Goal: Book appointment/travel/reservation

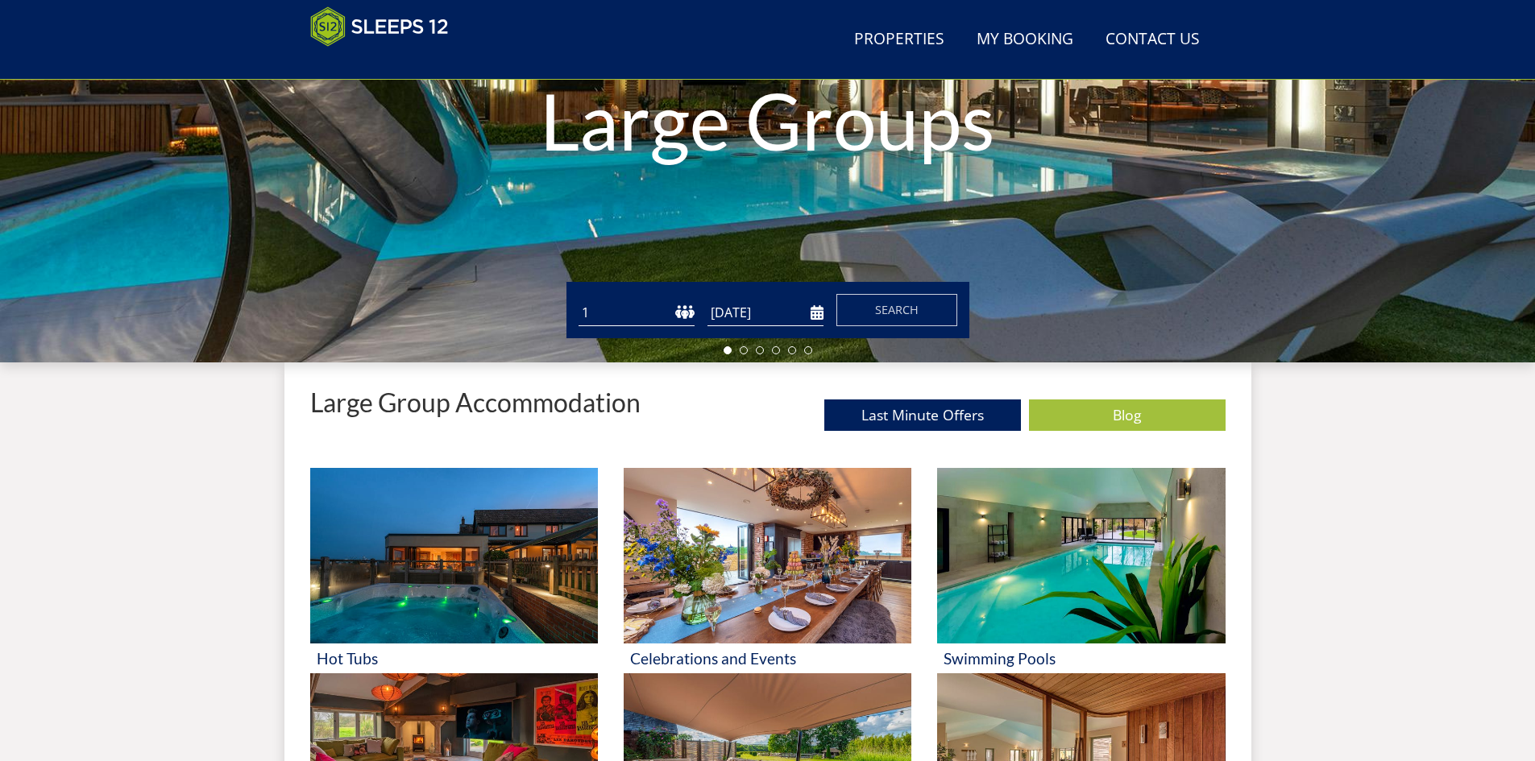
scroll to position [337, 0]
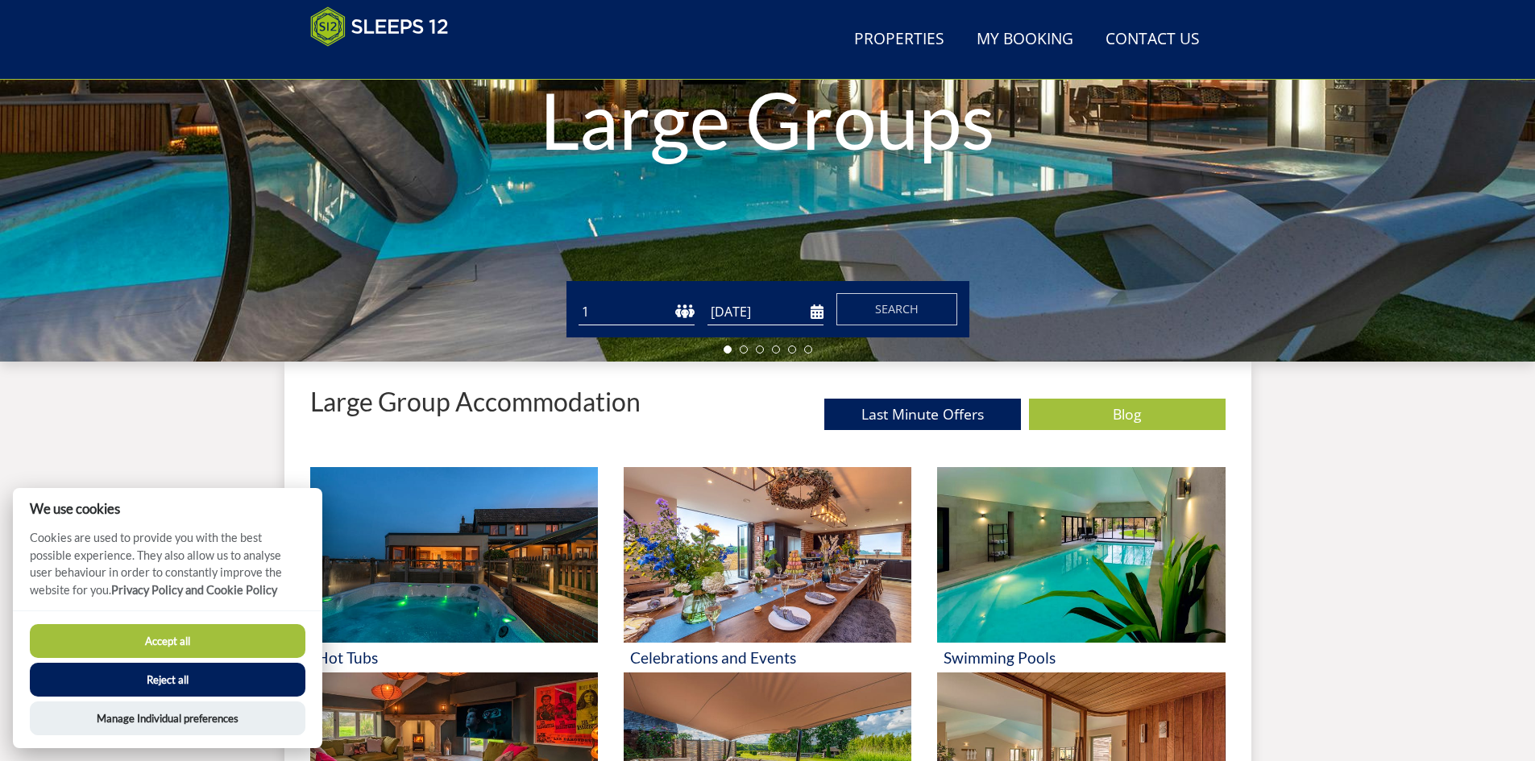
click at [681, 309] on select "1 2 3 4 5 6 7 8 9 10 11 12 13 14 15 16 17 18 19 20 21 22 23 24 25 26 27 28 29 3…" at bounding box center [637, 312] width 116 height 27
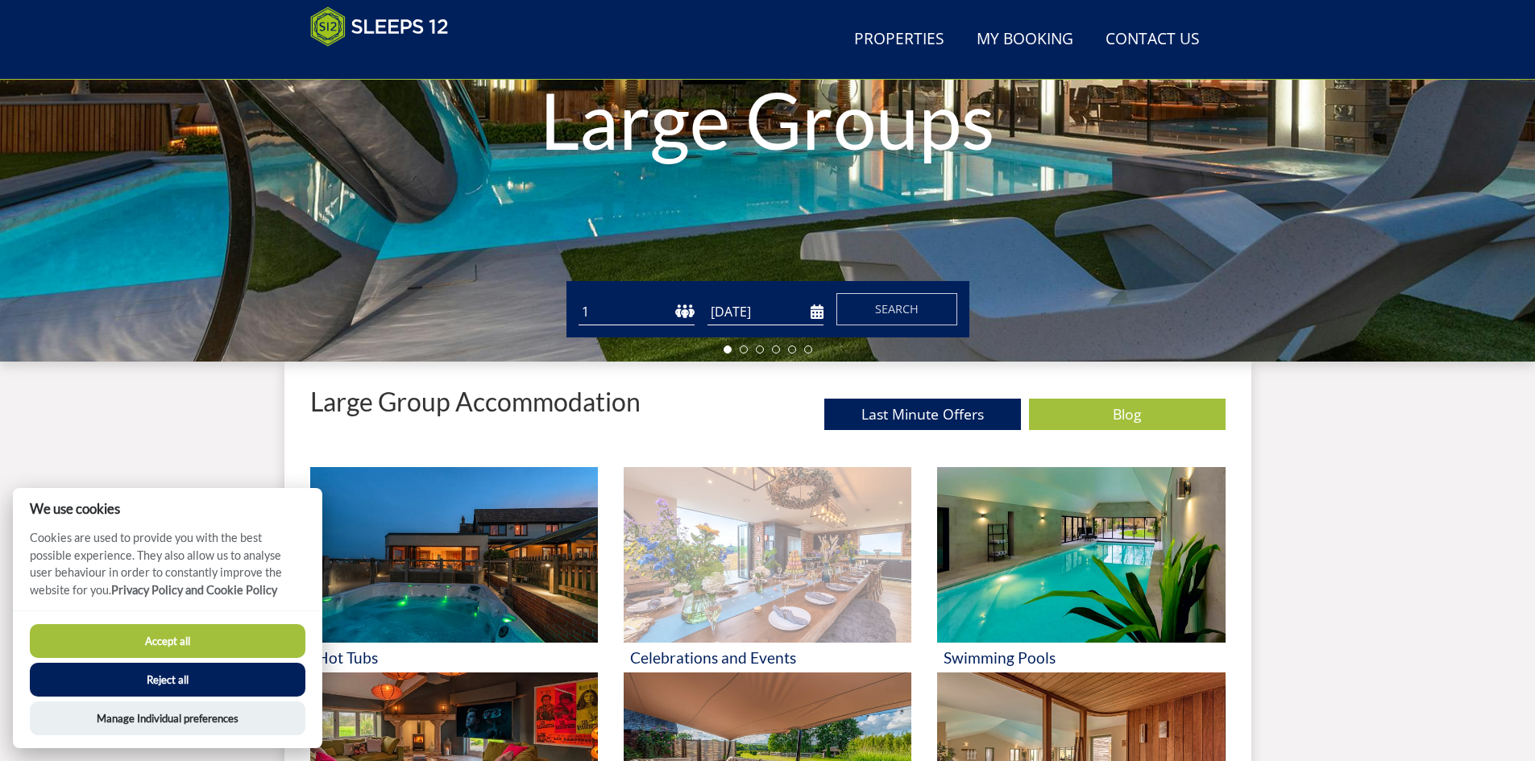
select select "17"
click at [579, 299] on select "1 2 3 4 5 6 7 8 9 10 11 12 13 14 15 16 17 18 19 20 21 22 23 24 25 26 27 28 29 3…" at bounding box center [637, 312] width 116 height 27
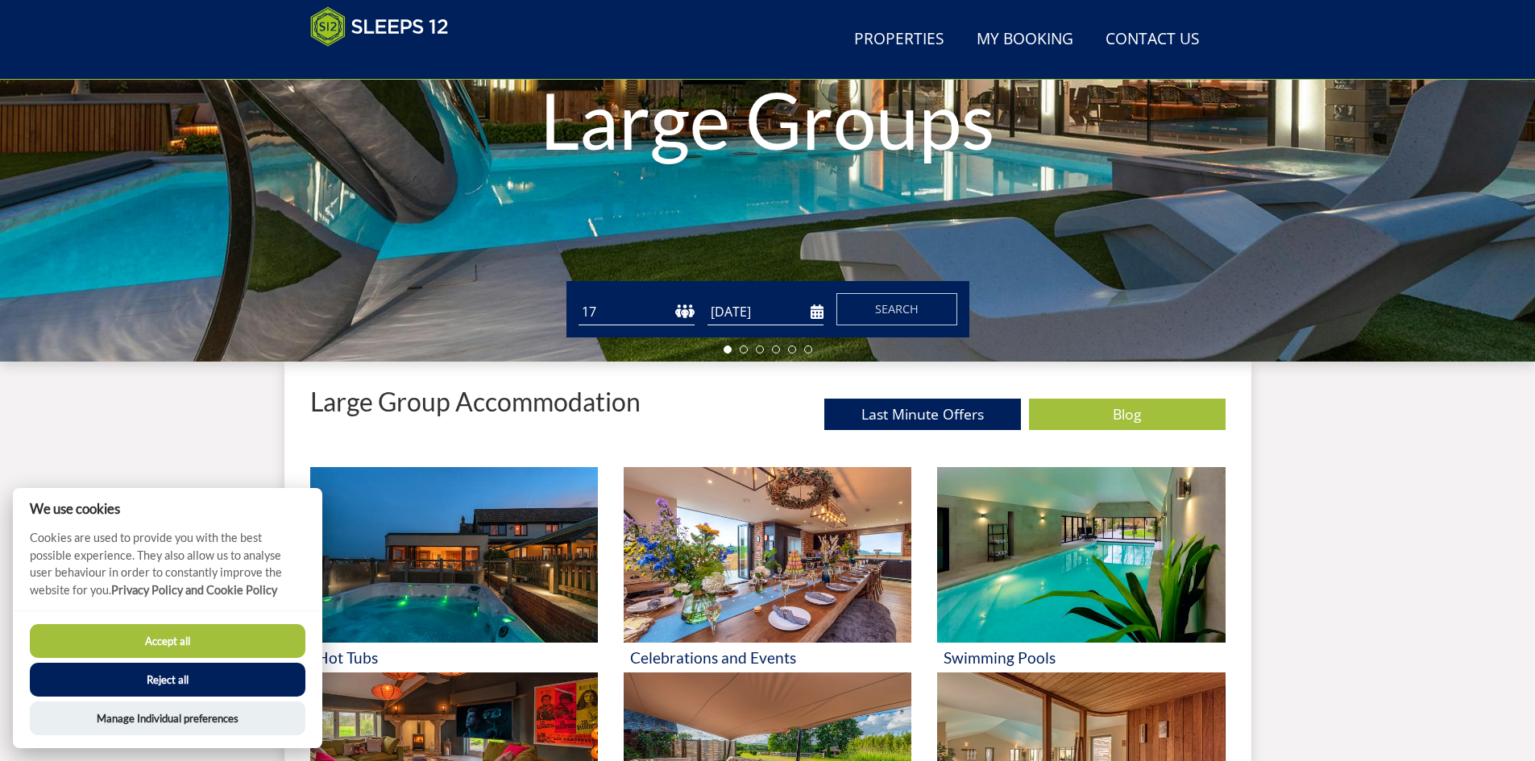
click at [816, 317] on input "[DATE]" at bounding box center [765, 312] width 116 height 27
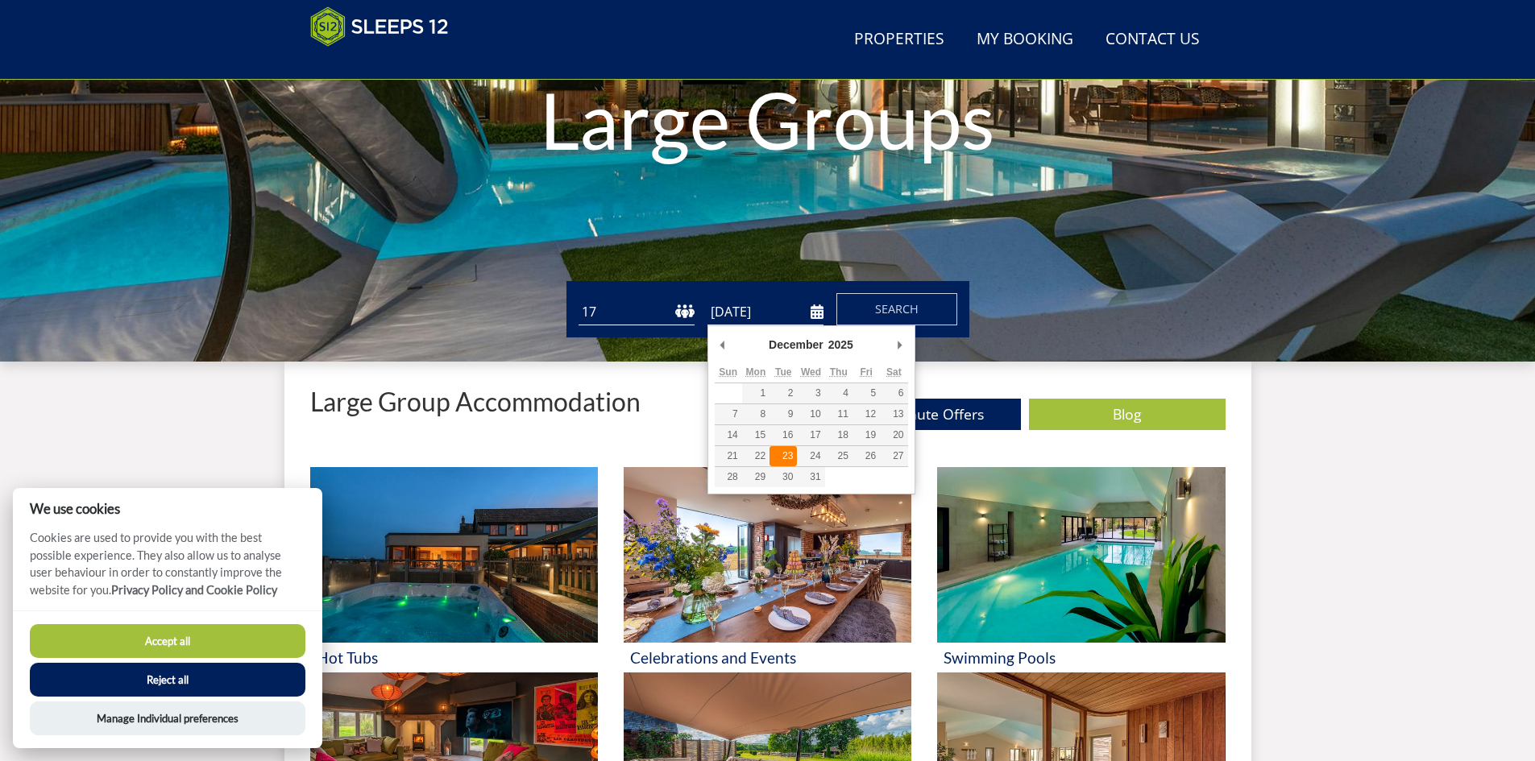
type input "[DATE]"
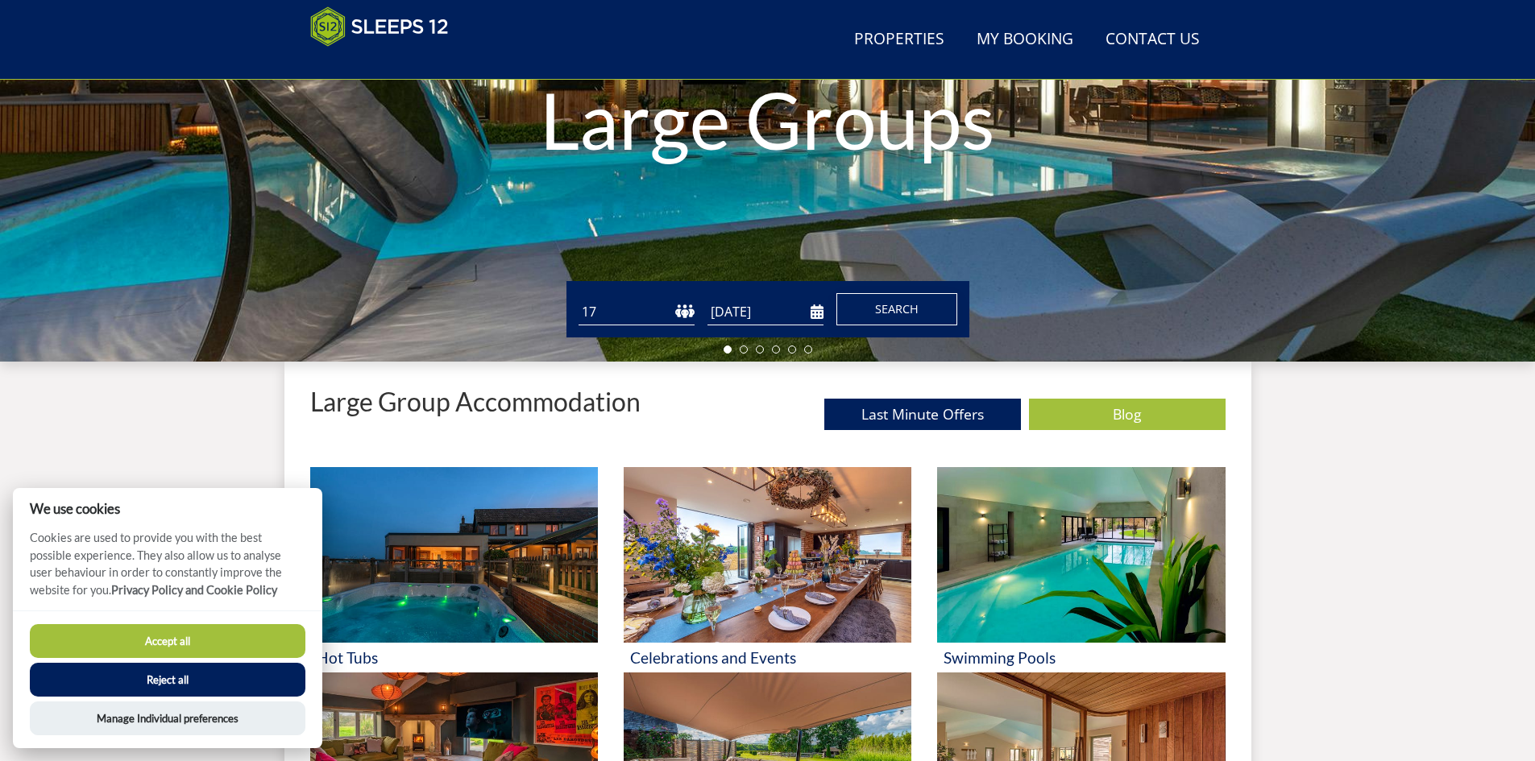
click at [877, 309] on span "Search" at bounding box center [897, 308] width 44 height 15
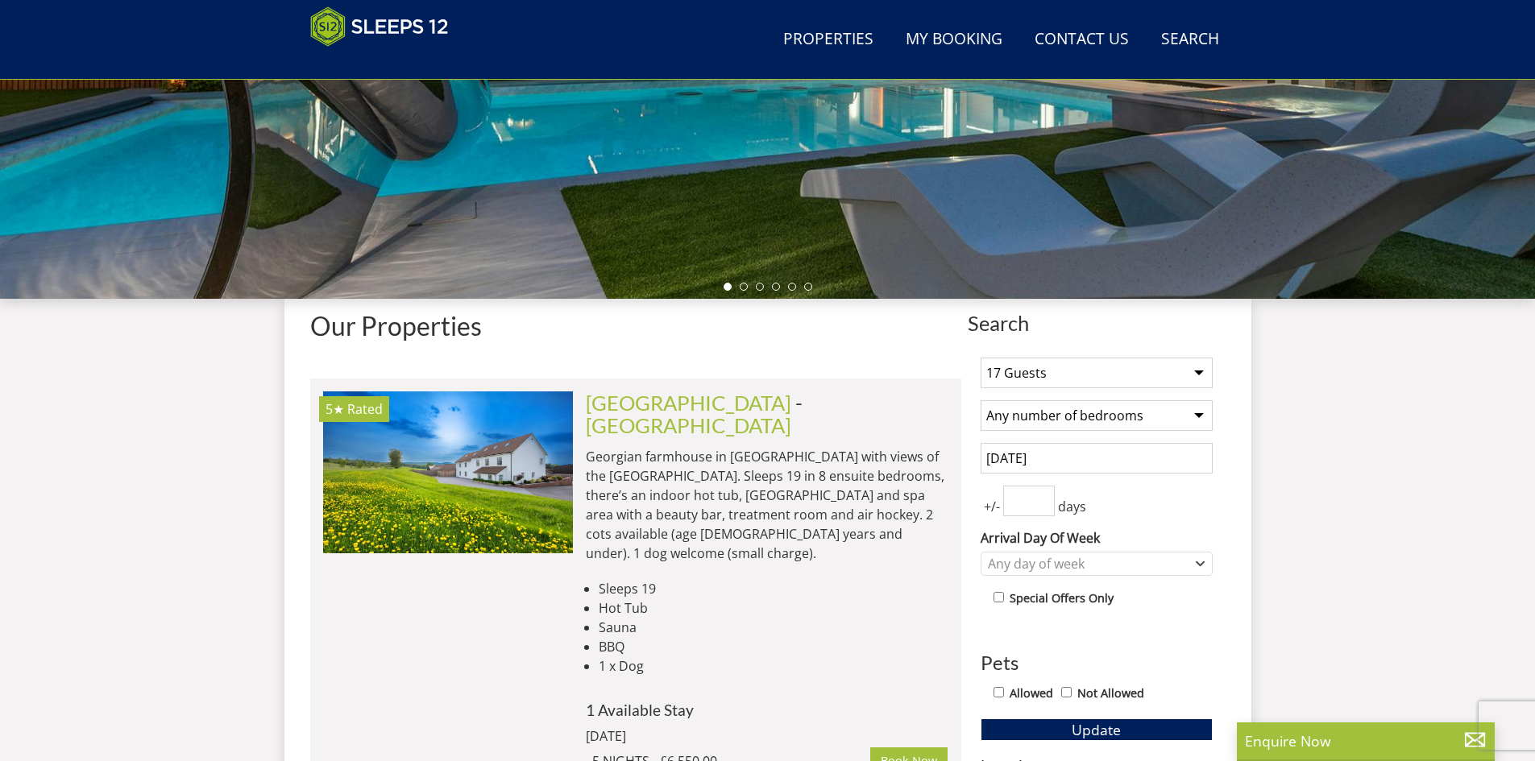
scroll to position [438, 0]
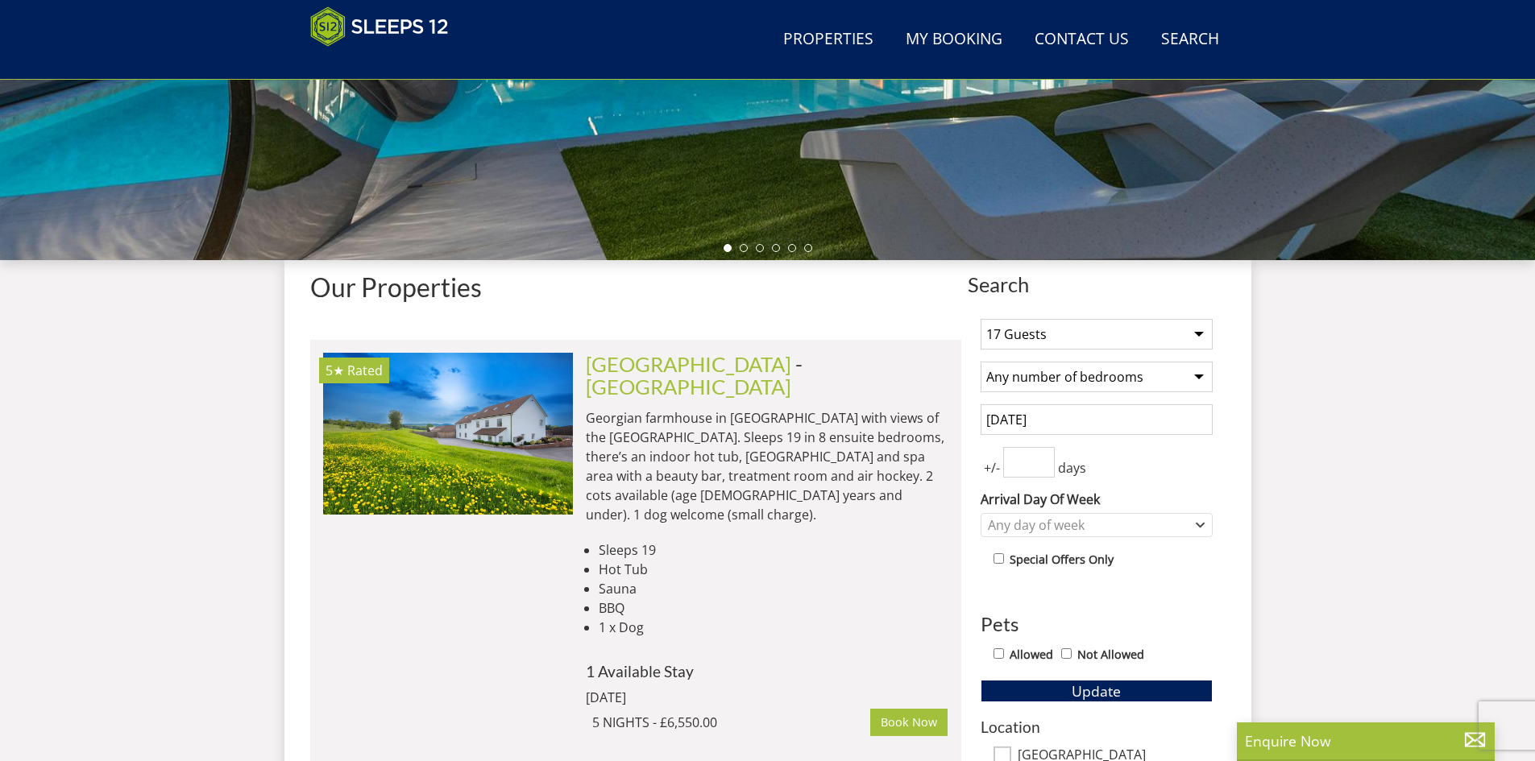
click at [1140, 377] on select "Any number of bedrooms 1 Bedroom 2 Bedrooms 3 Bedrooms 4 Bedrooms 5 Bedrooms 6 …" at bounding box center [1097, 377] width 232 height 31
select select "7"
click at [981, 362] on select "Any number of bedrooms 1 Bedroom 2 Bedrooms 3 Bedrooms 4 Bedrooms 5 Bedrooms 6 …" at bounding box center [1097, 377] width 232 height 31
click at [1121, 520] on div "Any day of week" at bounding box center [1088, 525] width 209 height 18
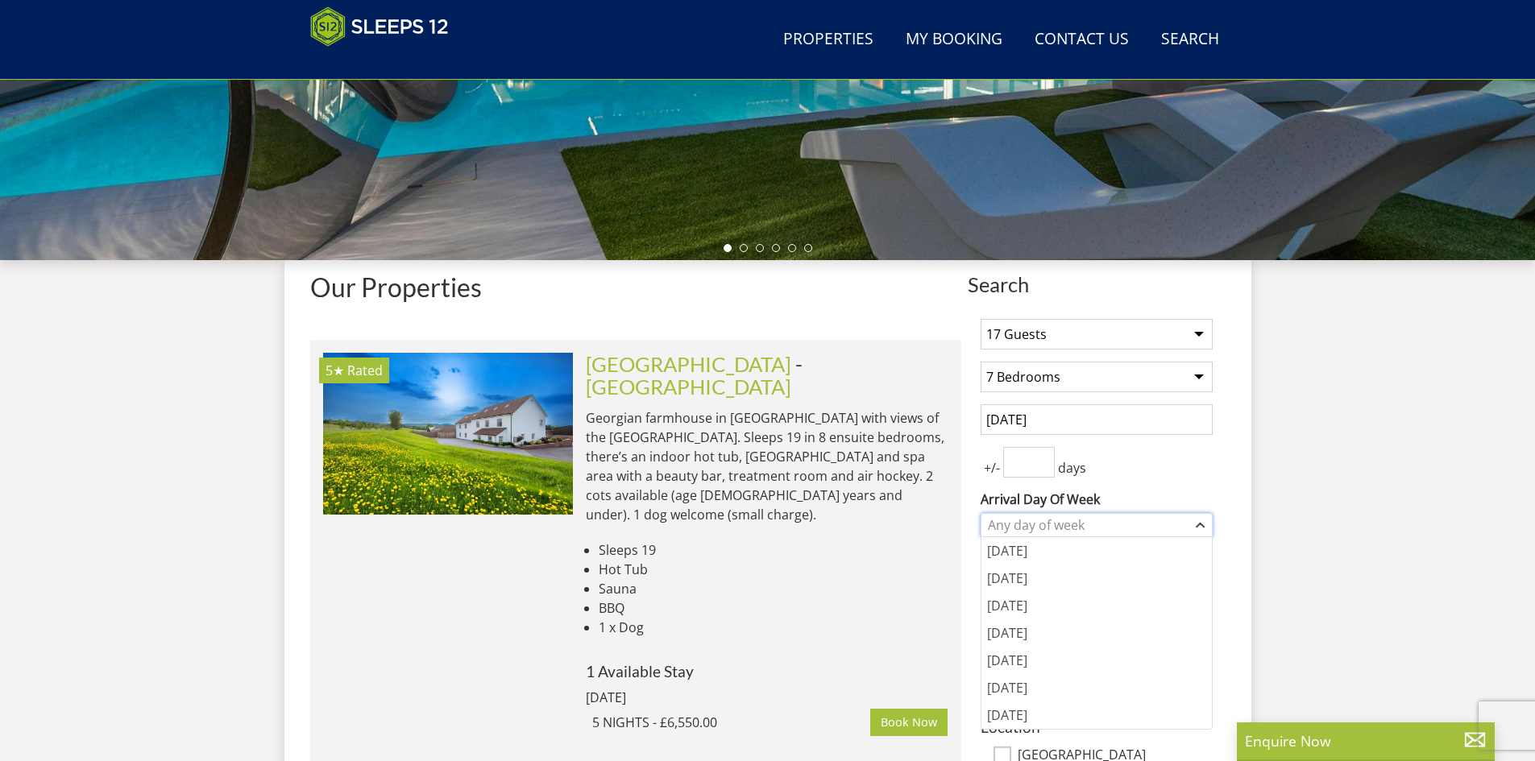
click at [1121, 520] on div "Any day of week" at bounding box center [1088, 525] width 209 height 18
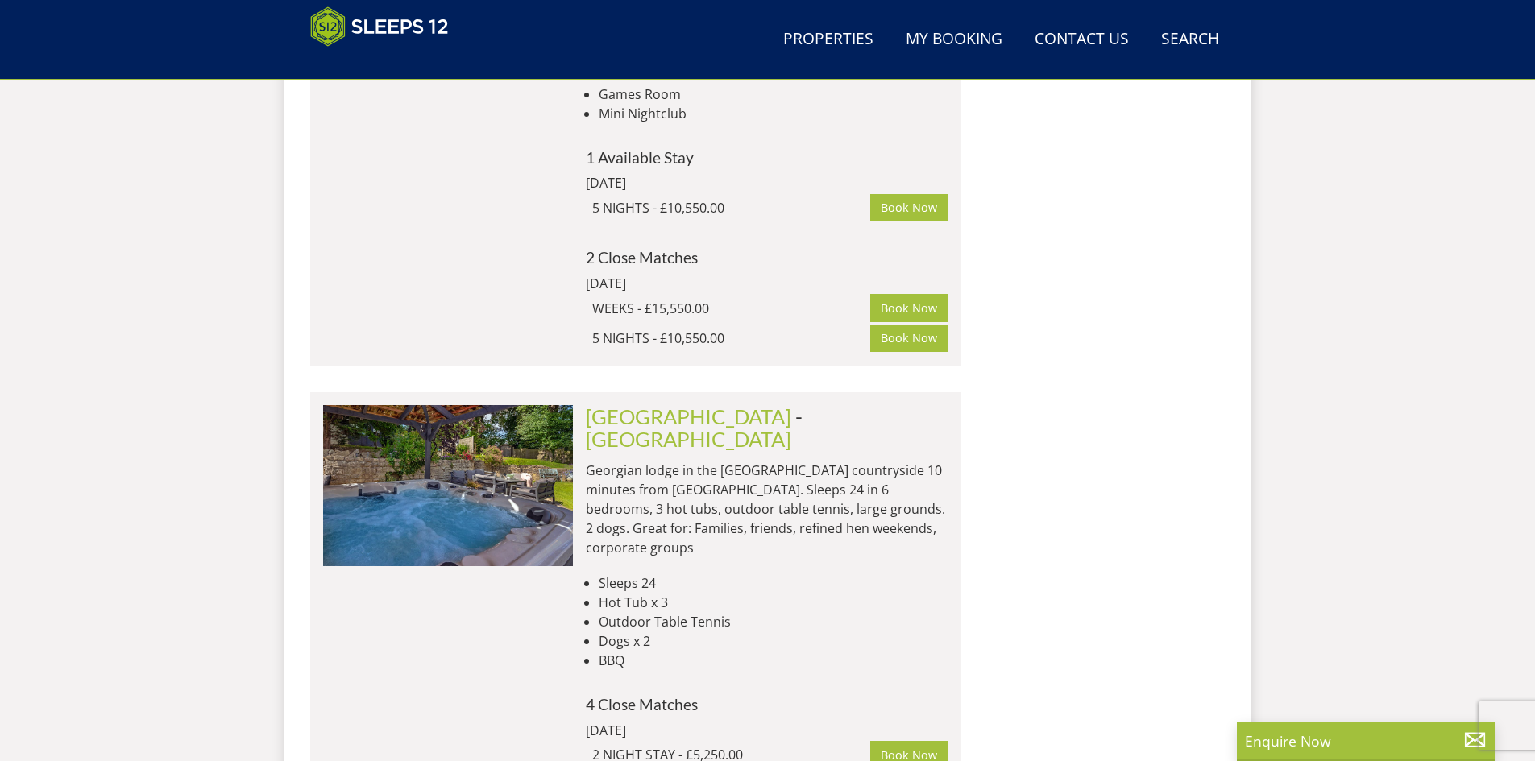
scroll to position [1951, 0]
